Goal: Navigation & Orientation: Find specific page/section

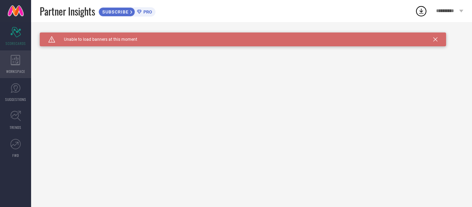
click at [22, 56] on div "WORKSPACE" at bounding box center [15, 64] width 31 height 28
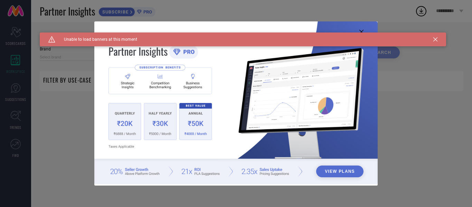
type input "1 STOP FASHION"
type input "All"
click at [29, 111] on div "View Plans" at bounding box center [236, 103] width 472 height 207
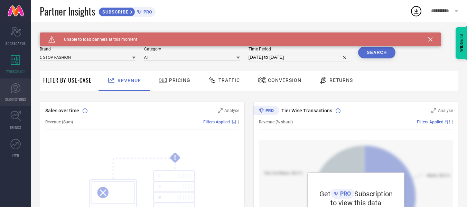
click at [18, 87] on icon at bounding box center [15, 88] width 4 height 6
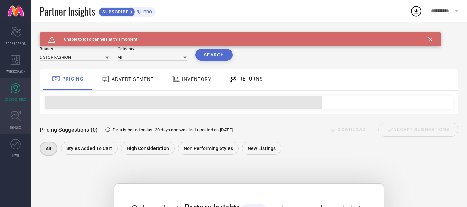
click at [19, 118] on icon at bounding box center [15, 116] width 11 height 11
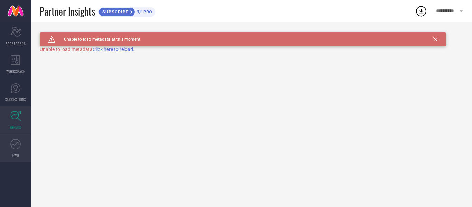
click at [16, 148] on icon at bounding box center [15, 144] width 10 height 10
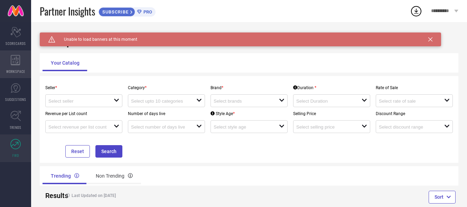
click at [10, 59] on div "WORKSPACE" at bounding box center [15, 64] width 31 height 28
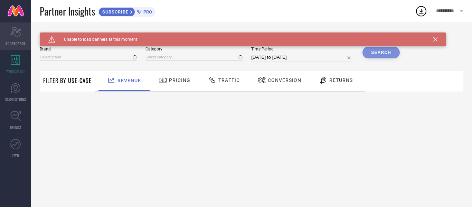
click at [13, 31] on icon at bounding box center [15, 32] width 10 height 10
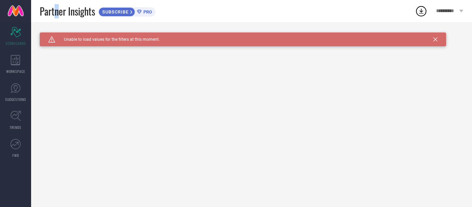
click at [57, 9] on span "Partner Insights" at bounding box center [67, 11] width 55 height 14
click at [255, 18] on div "Partner Insights SUBSCRIBE PRO" at bounding box center [227, 11] width 375 height 22
